Goal: Task Accomplishment & Management: Manage account settings

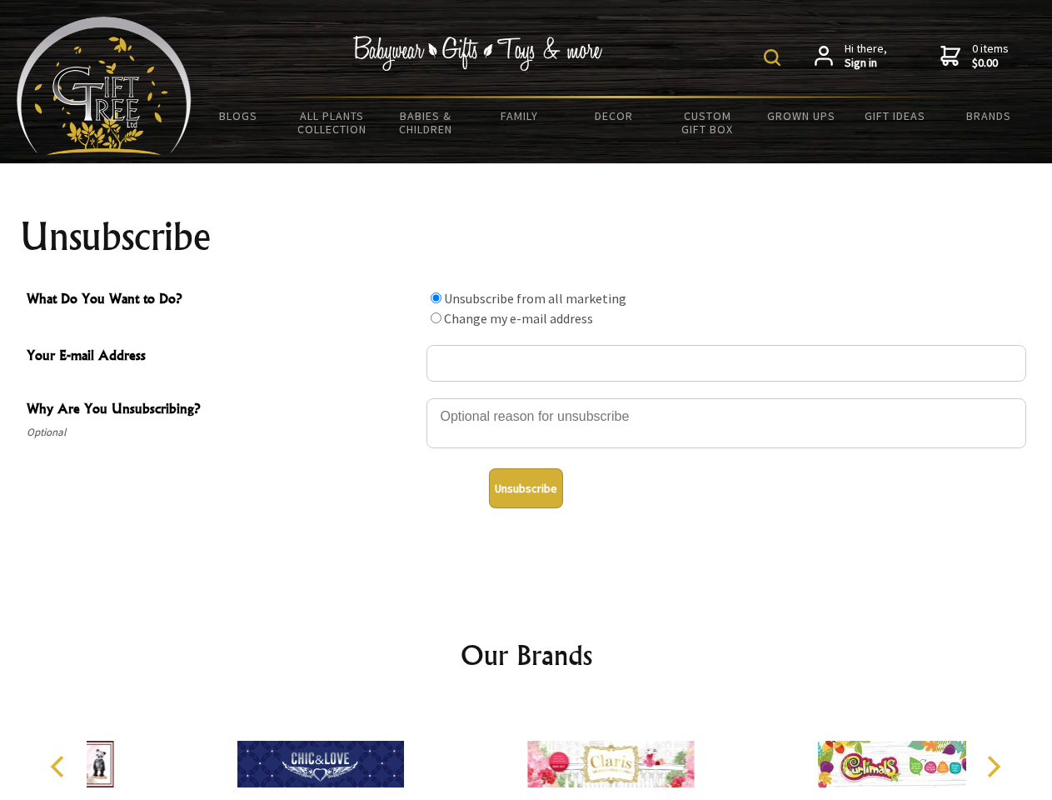
click at [775, 57] on img at bounding box center [772, 57] width 17 height 17
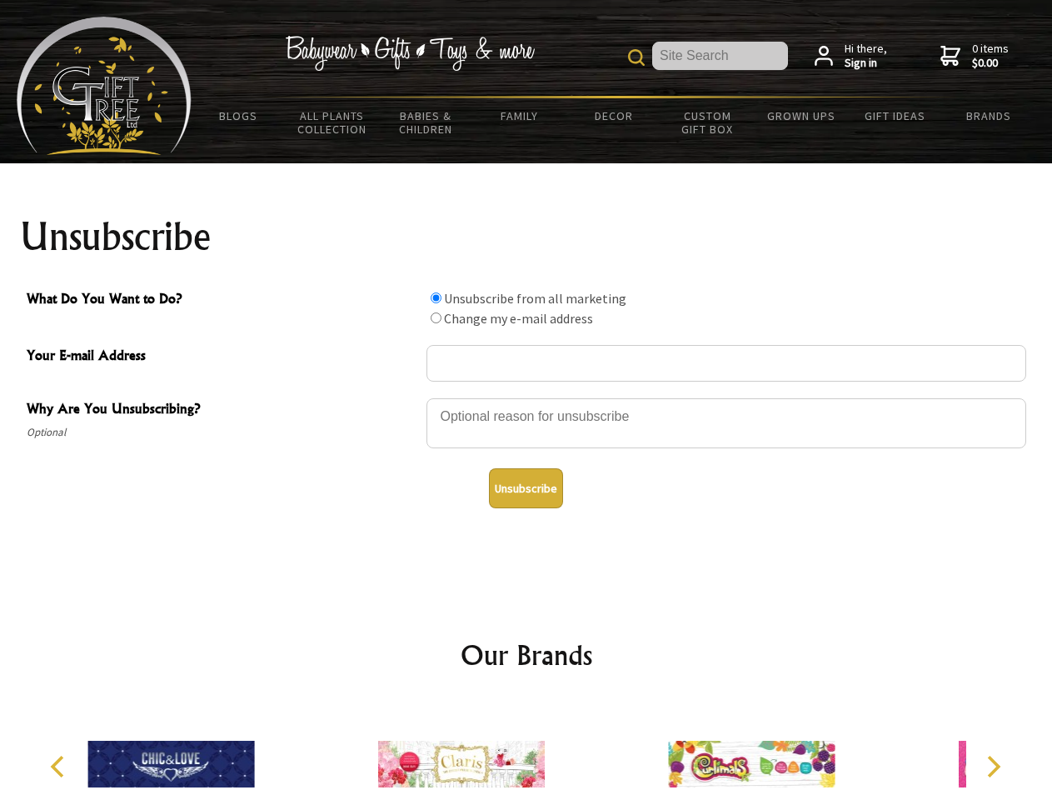
click at [526, 397] on div at bounding box center [727, 426] width 600 height 58
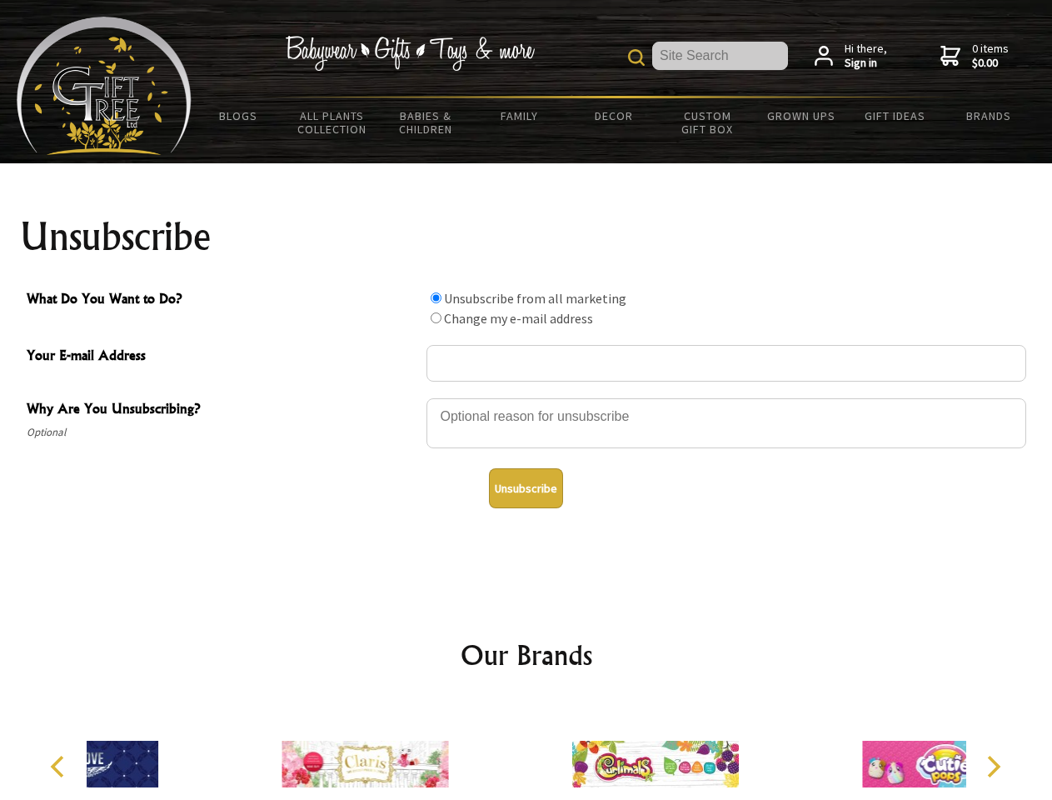
click at [436, 297] on input "What Do You Want to Do?" at bounding box center [436, 297] width 11 height 11
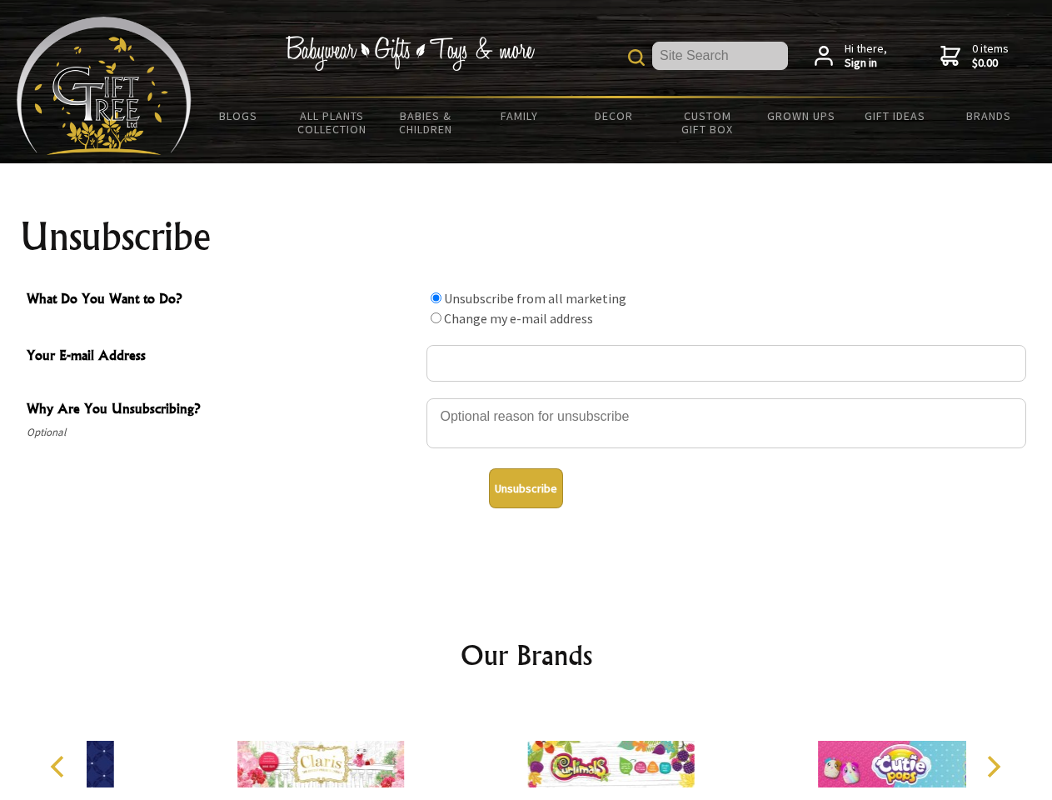
click at [436, 317] on input "What Do You Want to Do?" at bounding box center [436, 317] width 11 height 11
radio input "true"
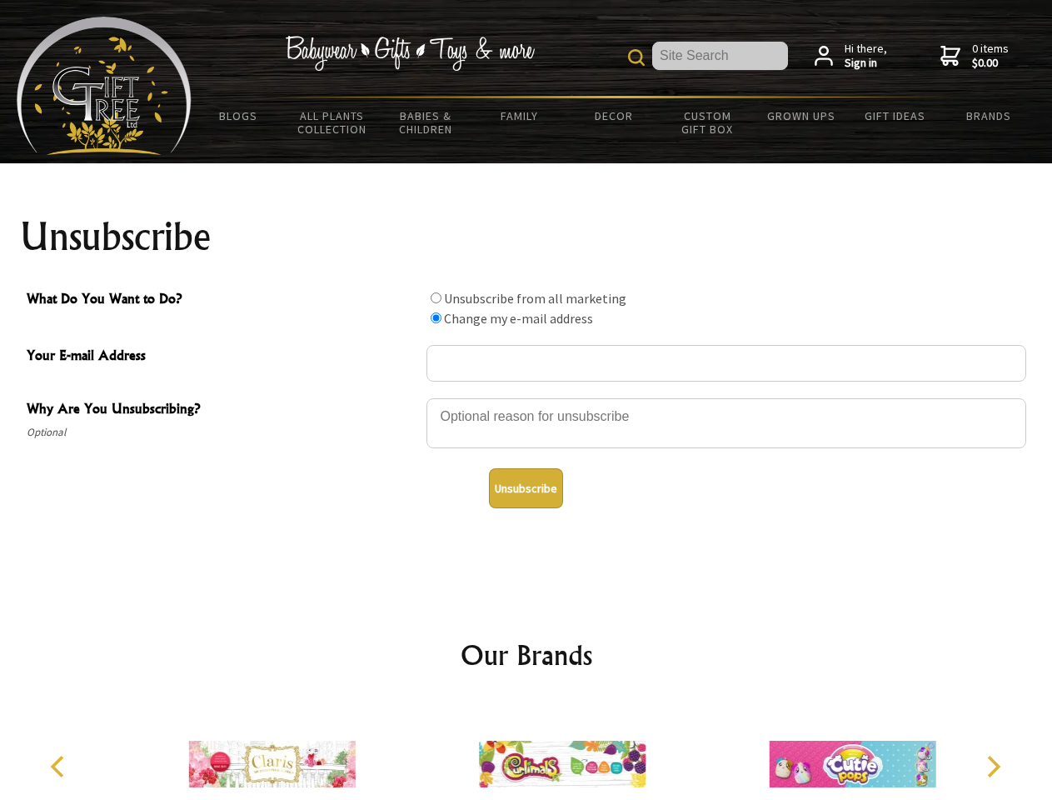
click at [526, 488] on button "Unsubscribe" at bounding box center [526, 488] width 74 height 40
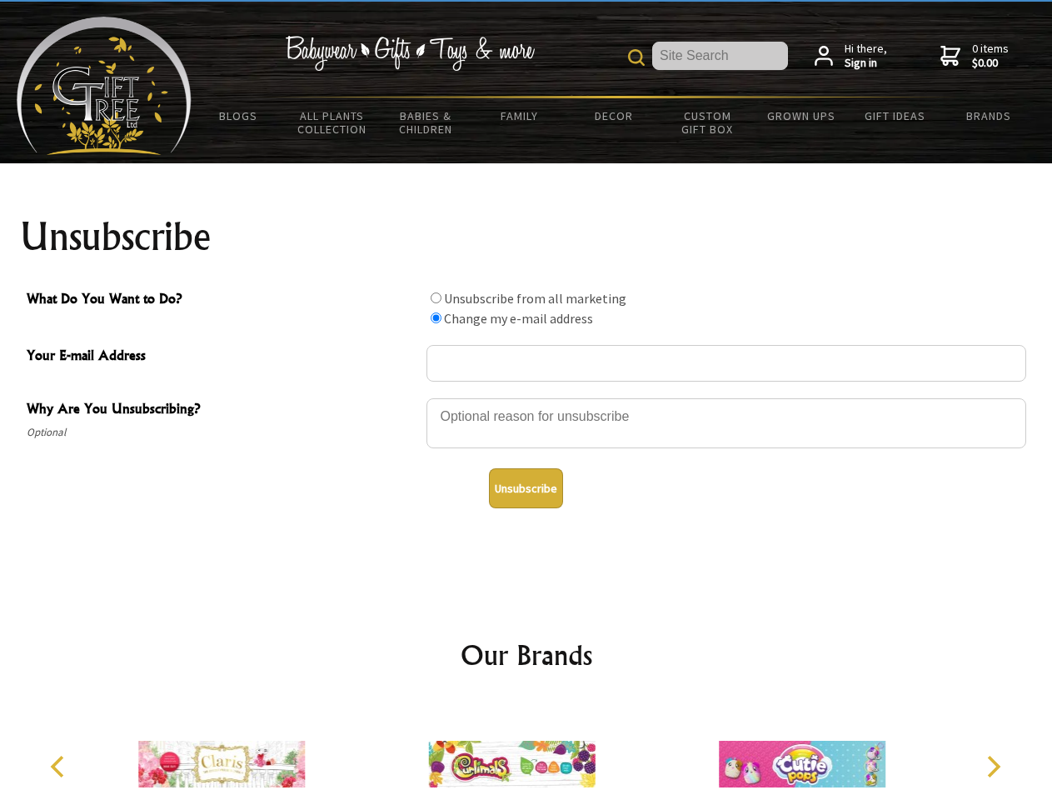
click at [526, 751] on img at bounding box center [512, 763] width 167 height 125
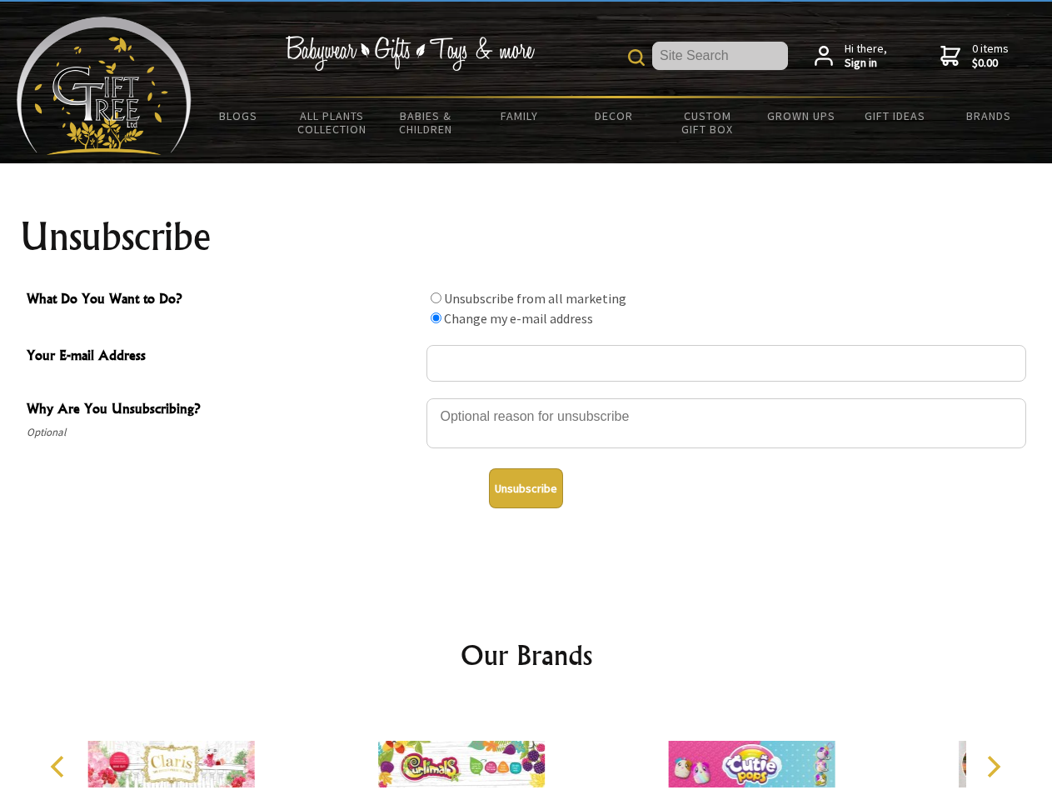
click at [60, 766] on icon "Previous" at bounding box center [59, 767] width 22 height 22
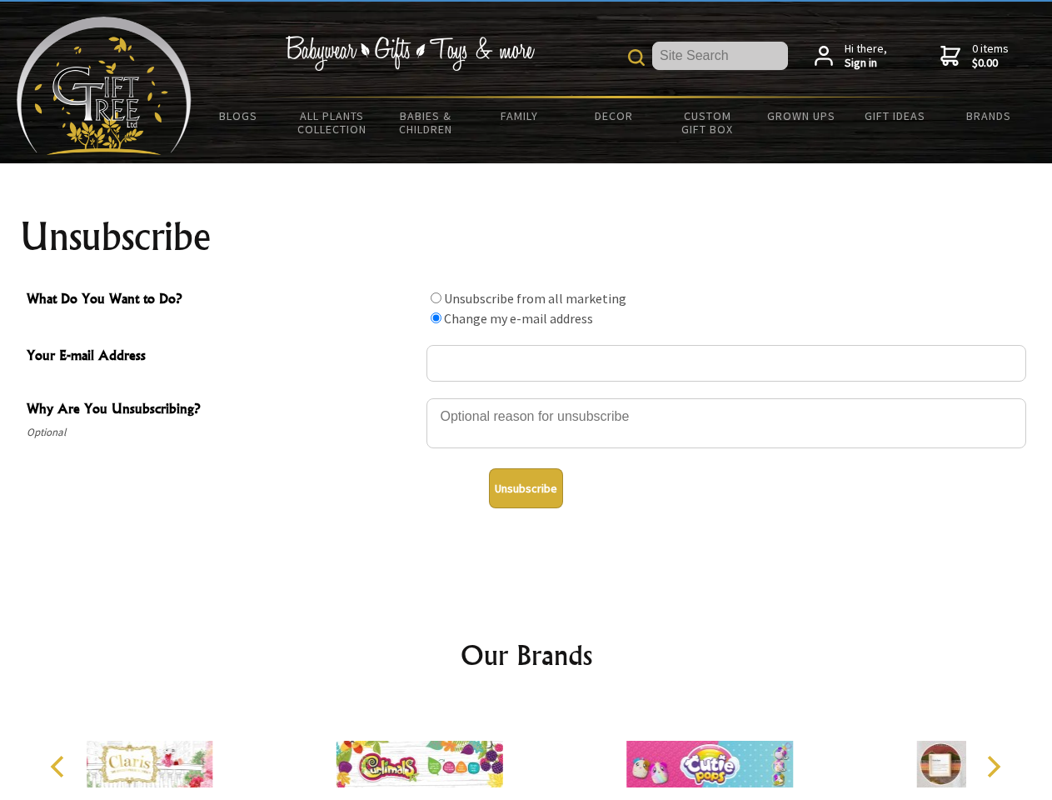
click at [993, 766] on icon "Next" at bounding box center [992, 767] width 22 height 22
